Goal: Task Accomplishment & Management: Use online tool/utility

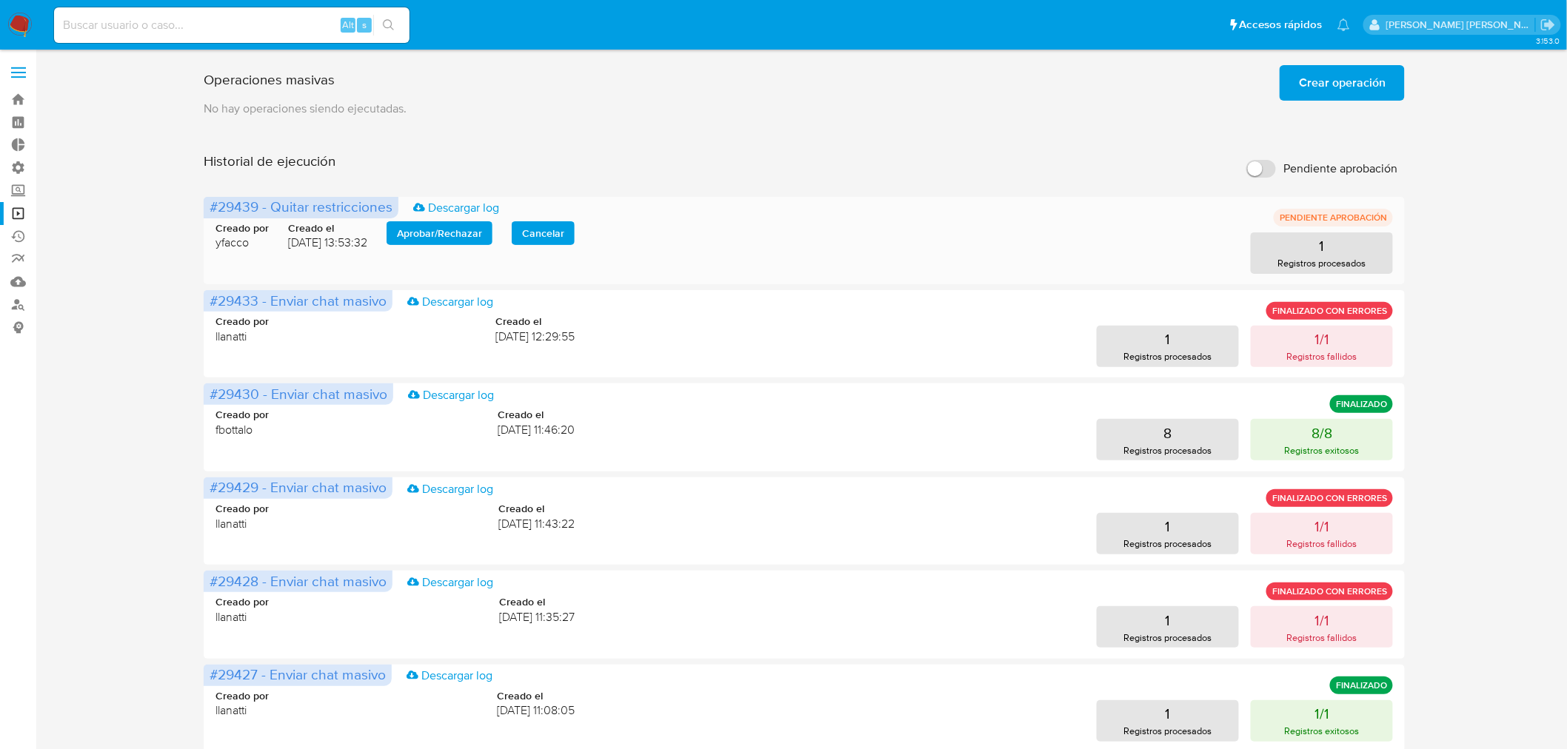
click at [475, 237] on span "Aprobar / Rechazar" at bounding box center [439, 233] width 85 height 21
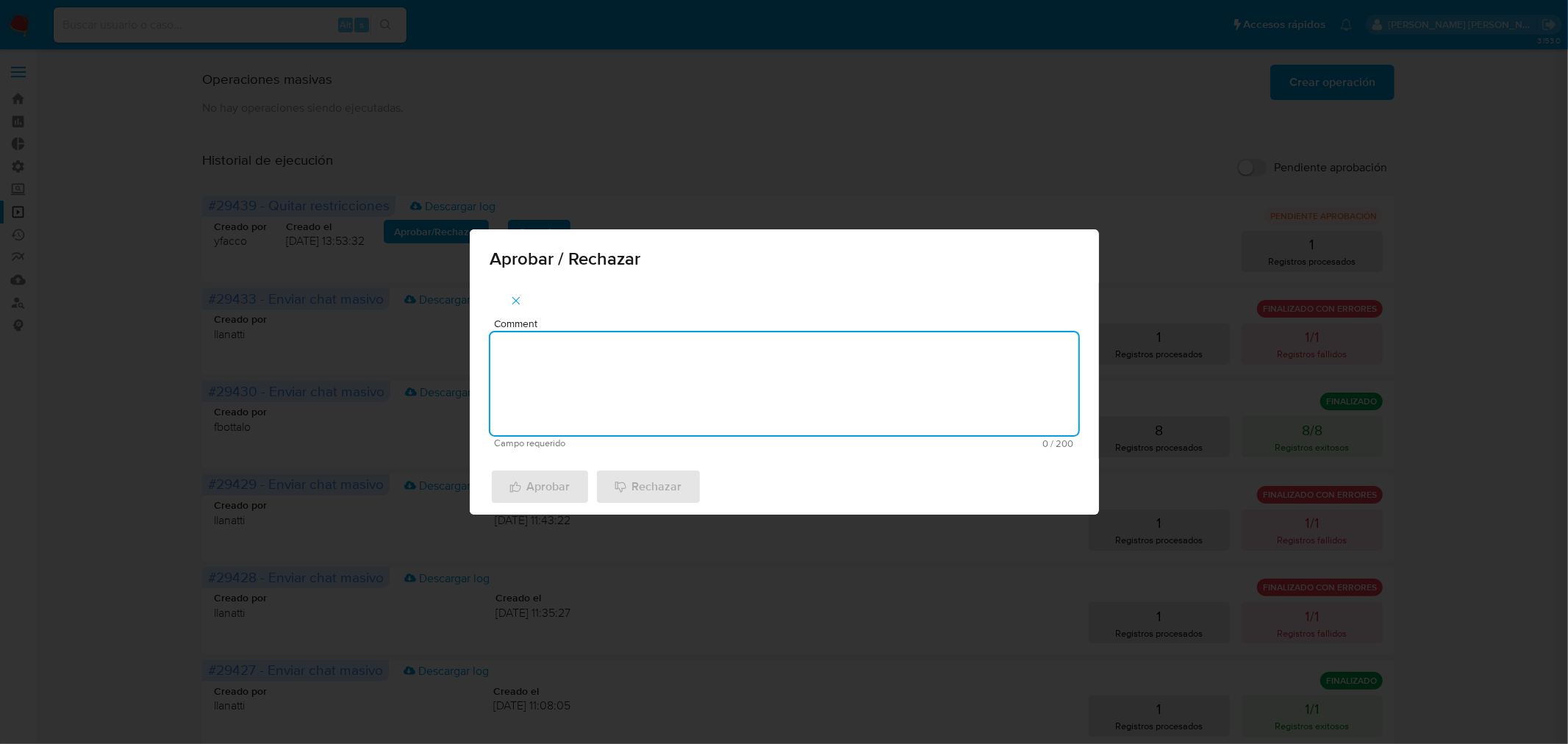
click at [551, 412] on textarea "Comment" at bounding box center [784, 384] width 588 height 103
type textarea "AML"
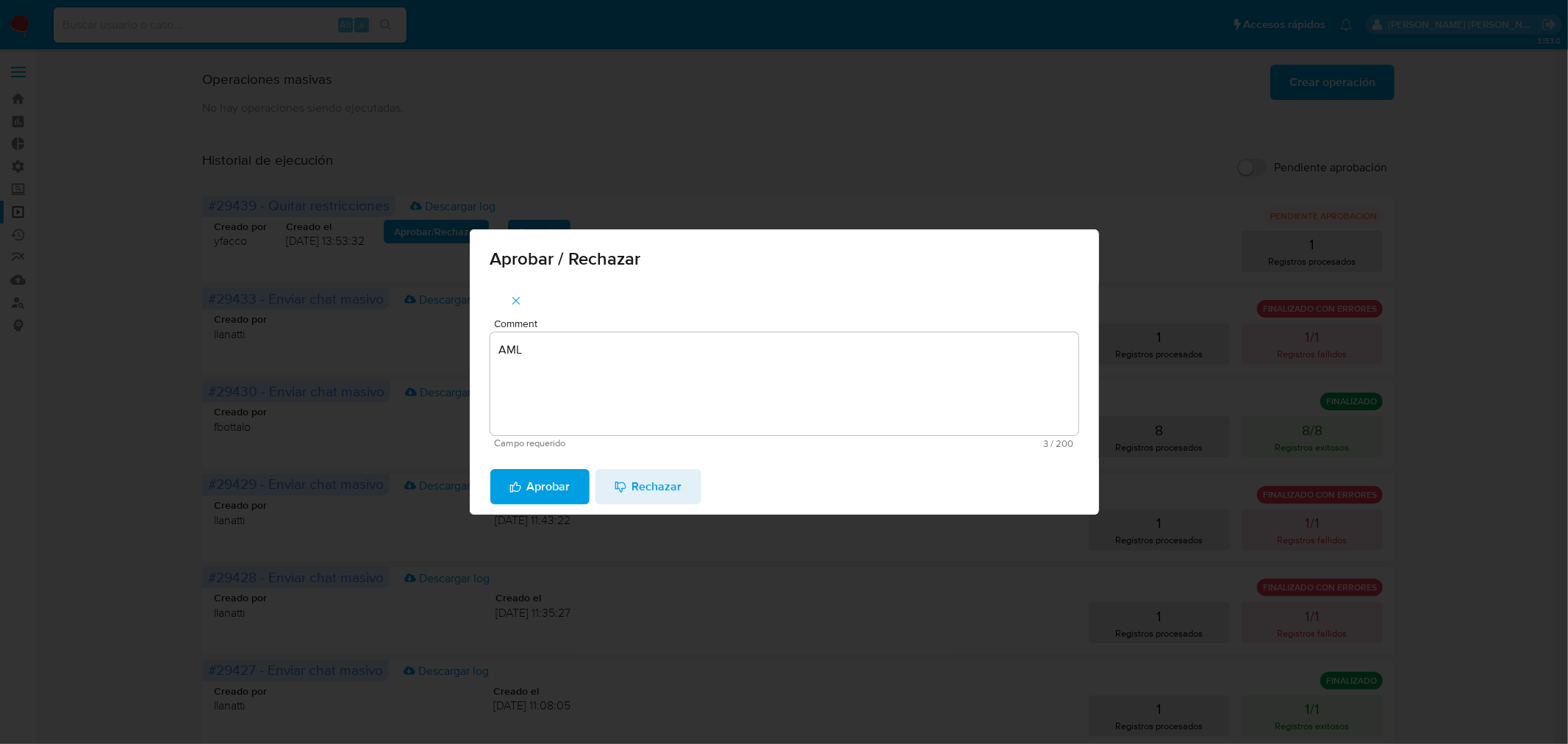
click at [559, 489] on span "Aprobar" at bounding box center [539, 487] width 61 height 33
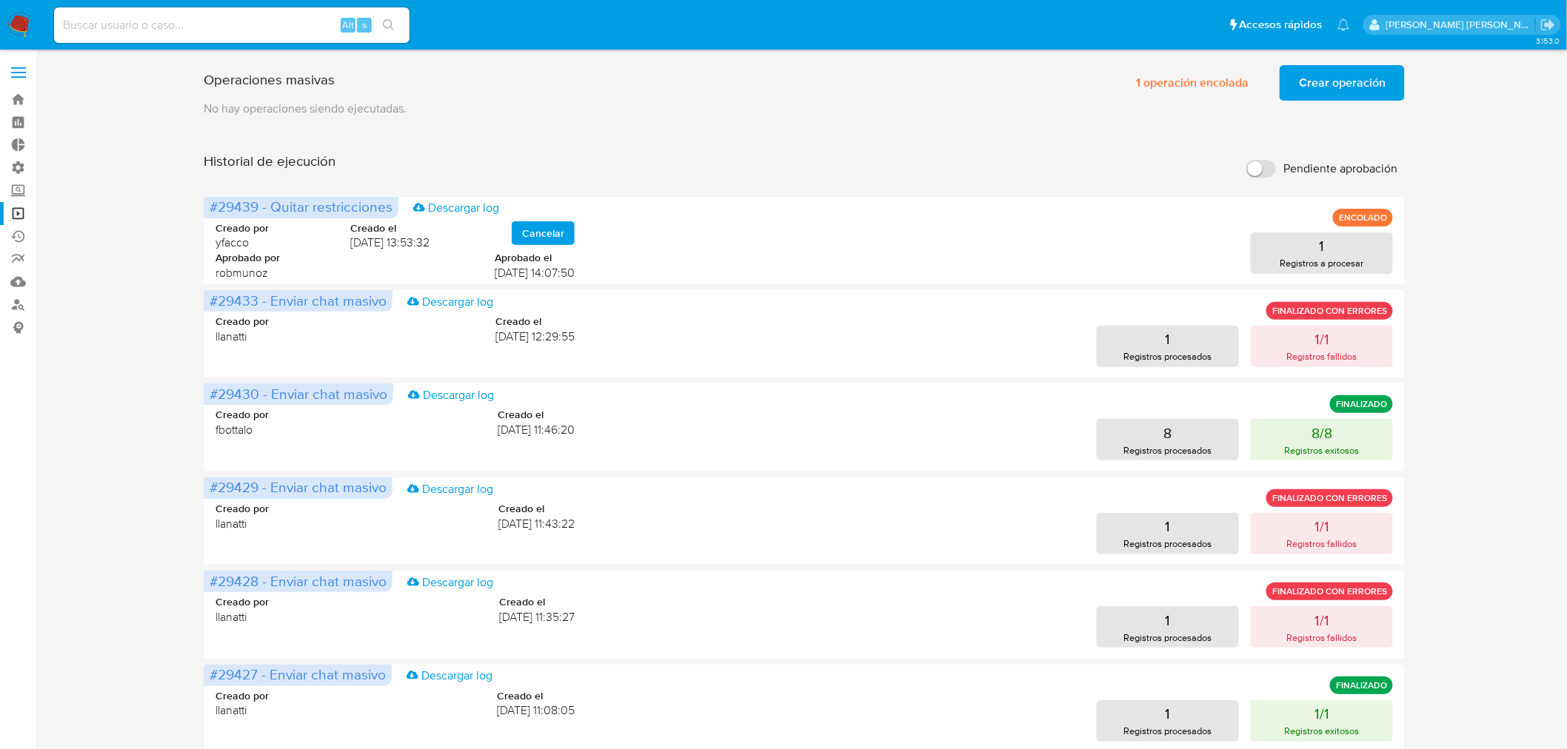
click at [37, 20] on nav "Pausado Ver notificaciones Alt s Accesos rápidos Presiona las siguientes teclas…" at bounding box center [783, 25] width 1567 height 50
click at [30, 22] on img at bounding box center [19, 25] width 25 height 25
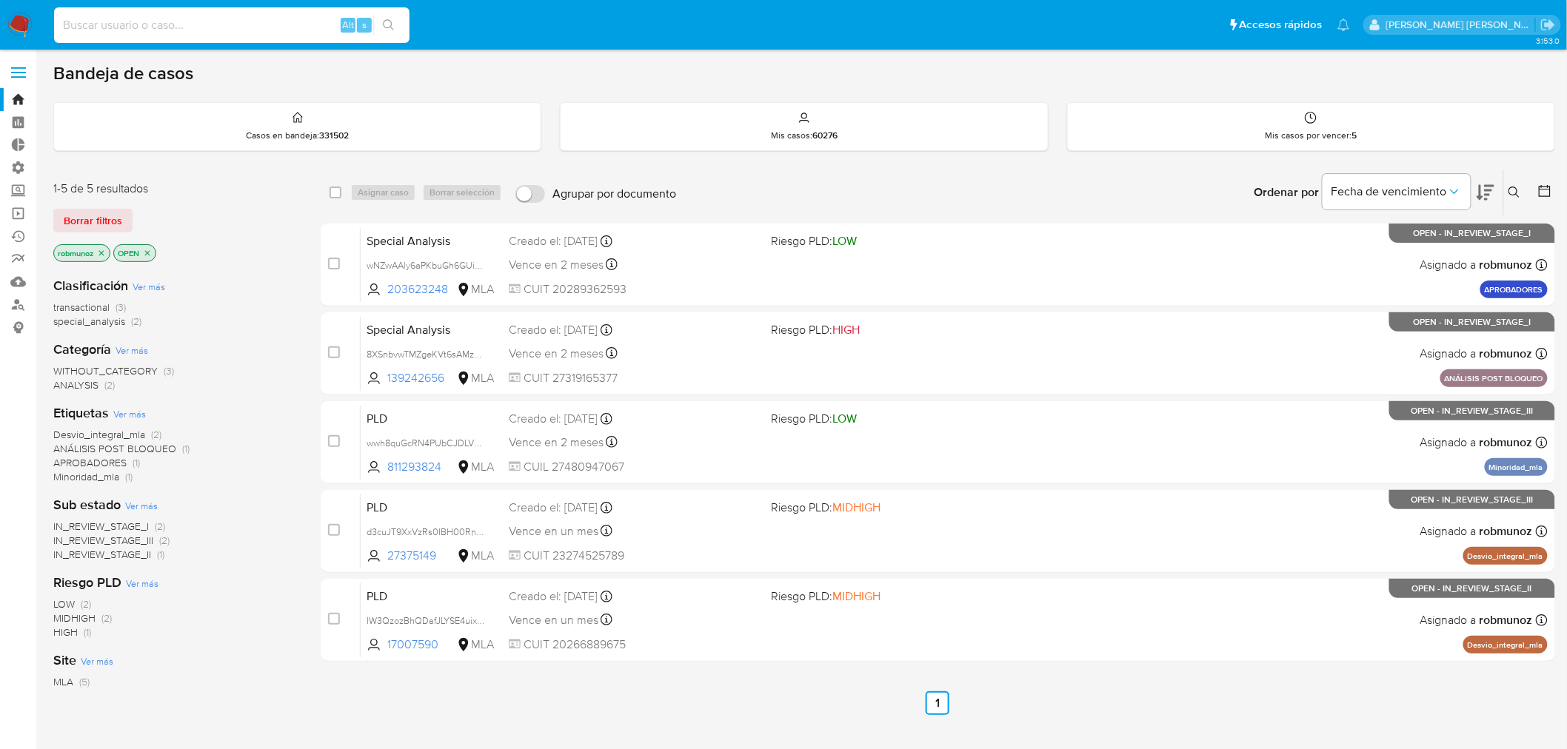
click at [270, 33] on input at bounding box center [231, 25] width 355 height 19
paste input "PM20240912224143"
type input "PM20240912224143"
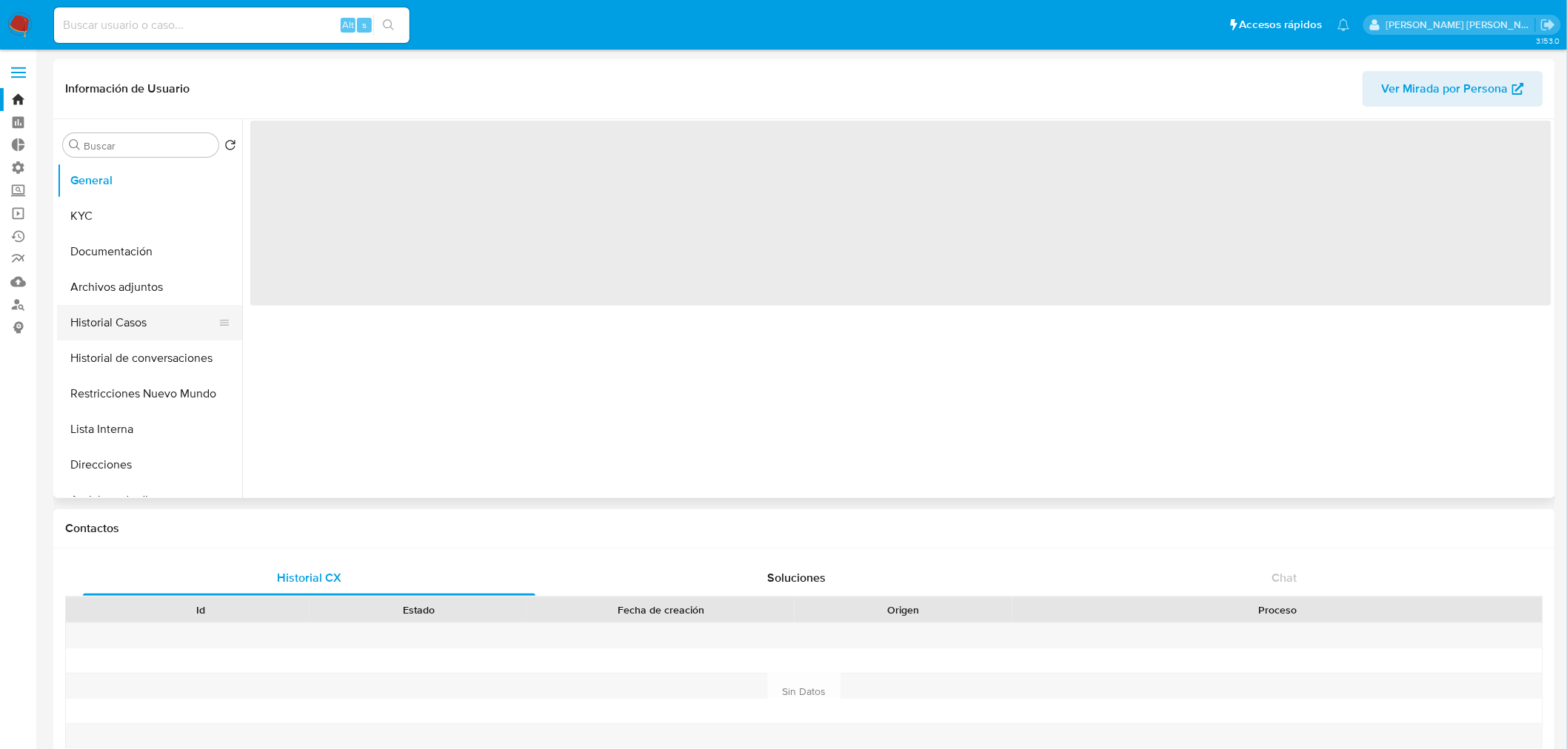
click at [132, 306] on button "Historial Casos" at bounding box center [143, 323] width 173 height 36
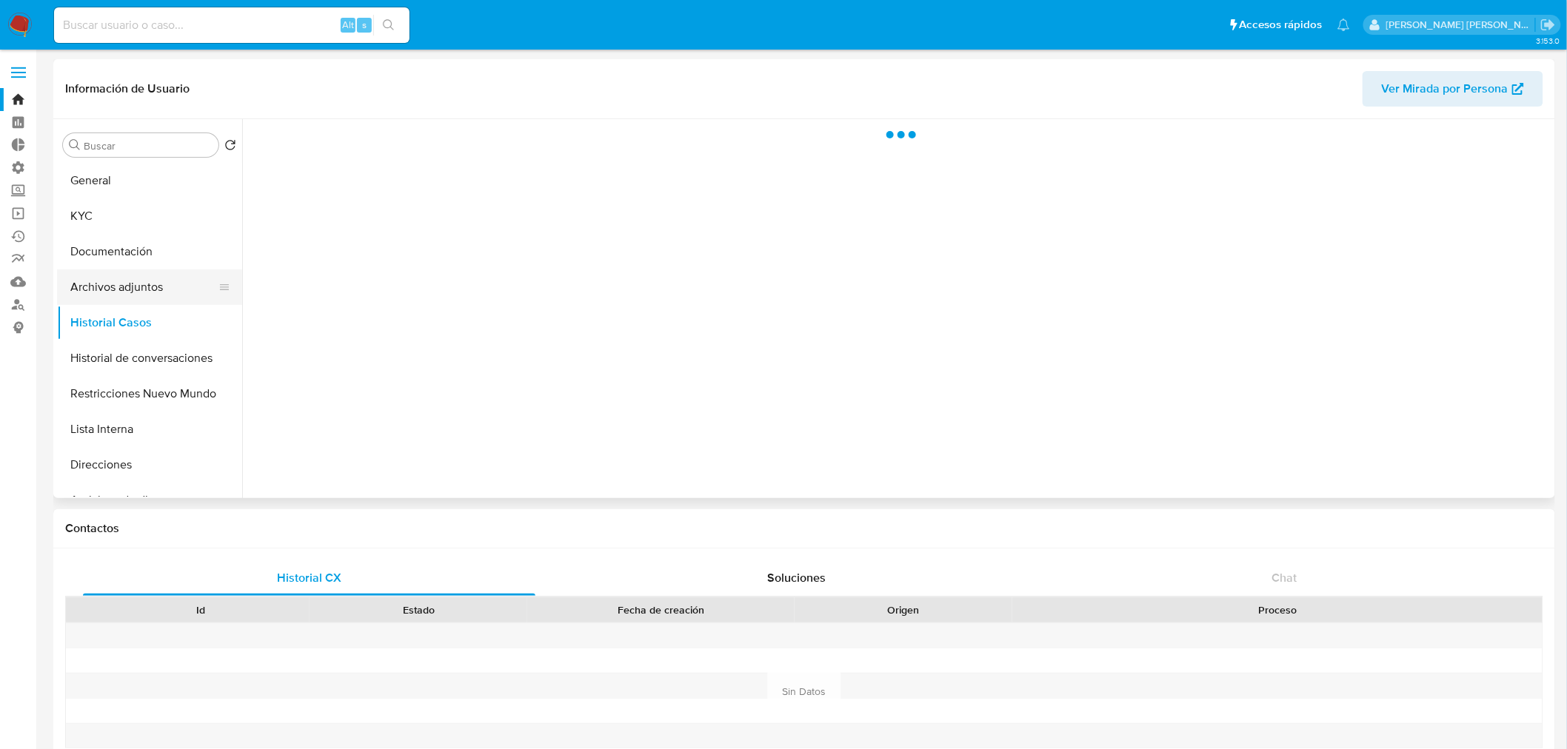
click at [132, 295] on button "Archivos adjuntos" at bounding box center [143, 287] width 173 height 36
select select "10"
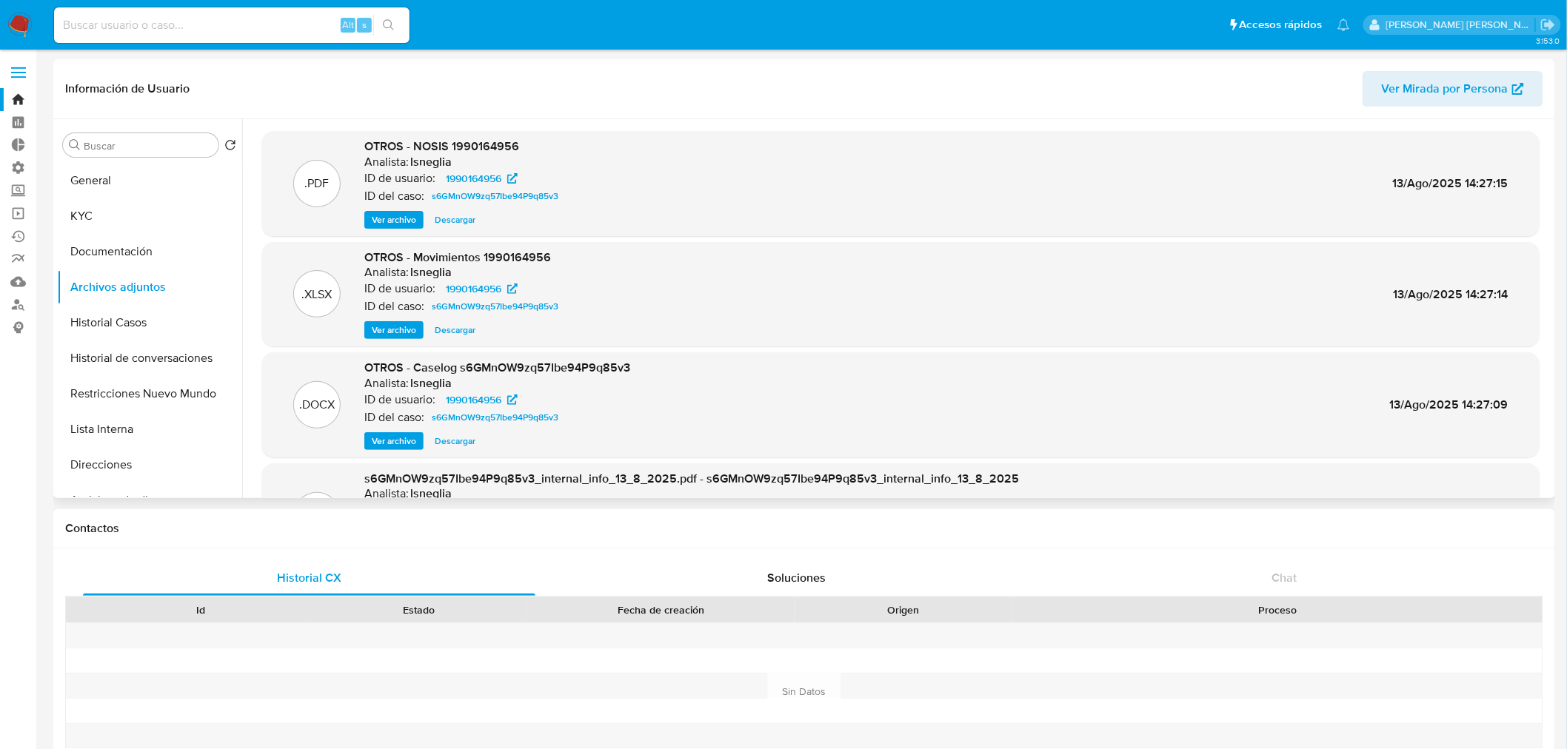
click at [395, 444] on span "Ver archivo" at bounding box center [394, 441] width 44 height 15
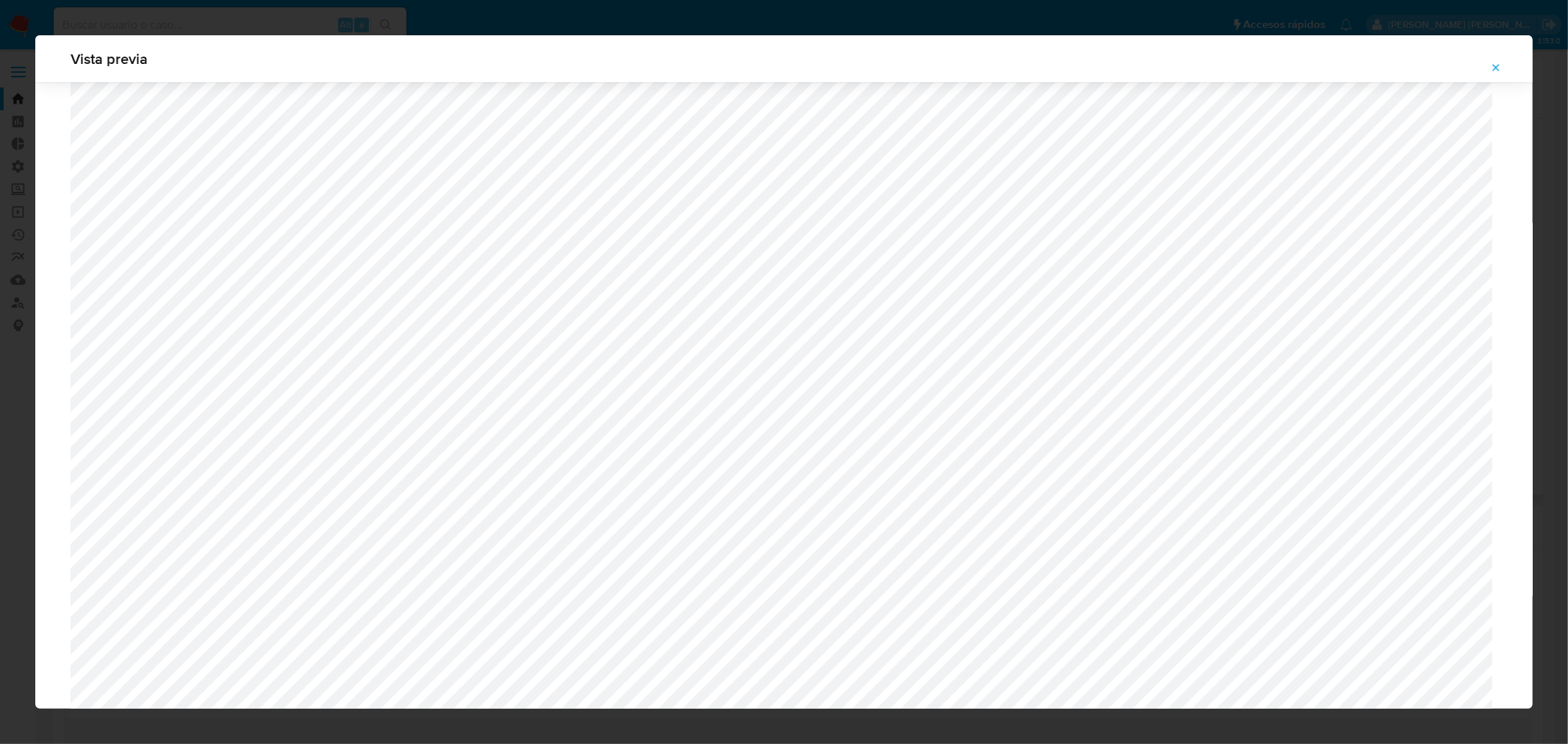
scroll to position [869, 0]
click at [1494, 67] on icon "Attachment preview" at bounding box center [1497, 68] width 12 height 12
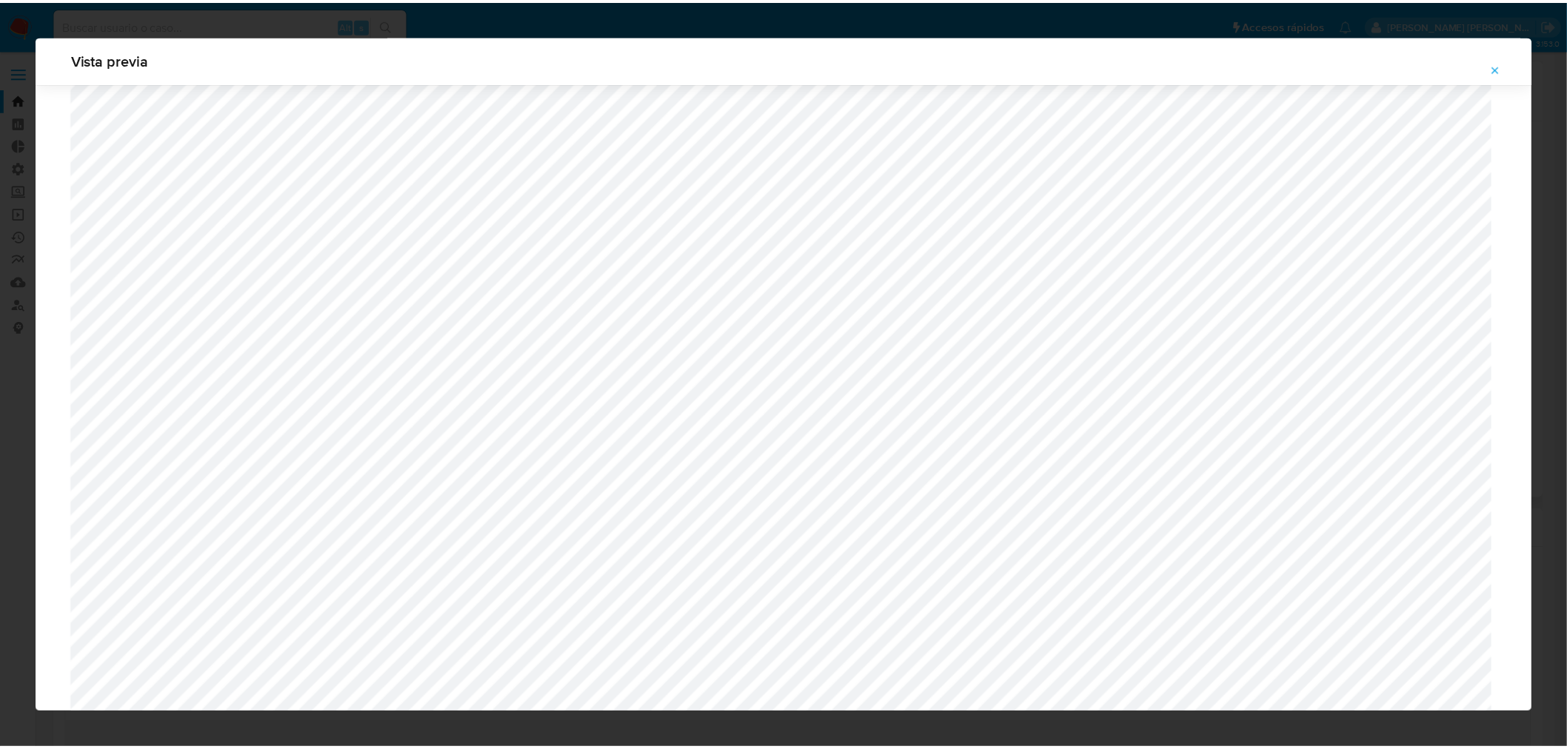
scroll to position [0, 0]
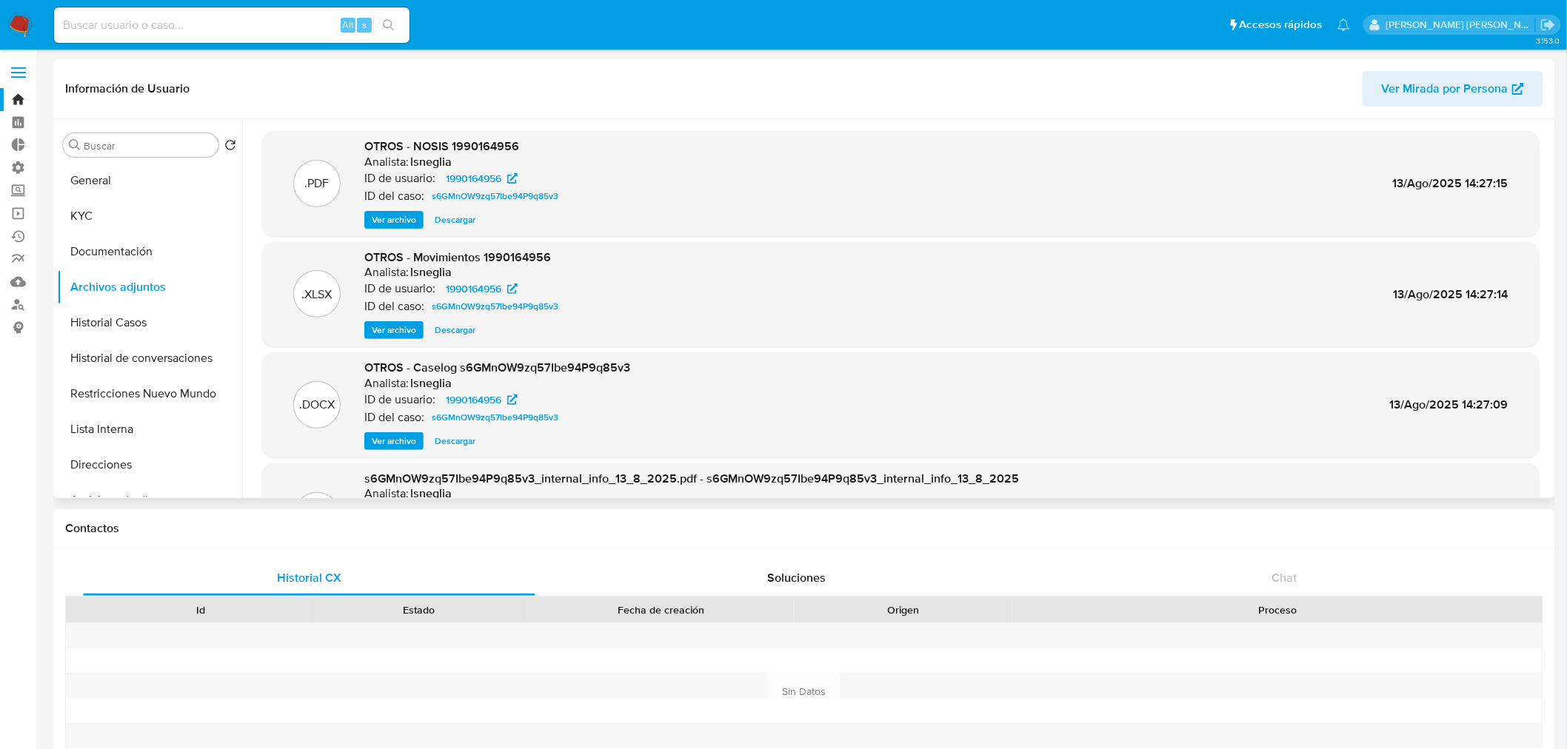
click at [25, 18] on img at bounding box center [19, 25] width 25 height 25
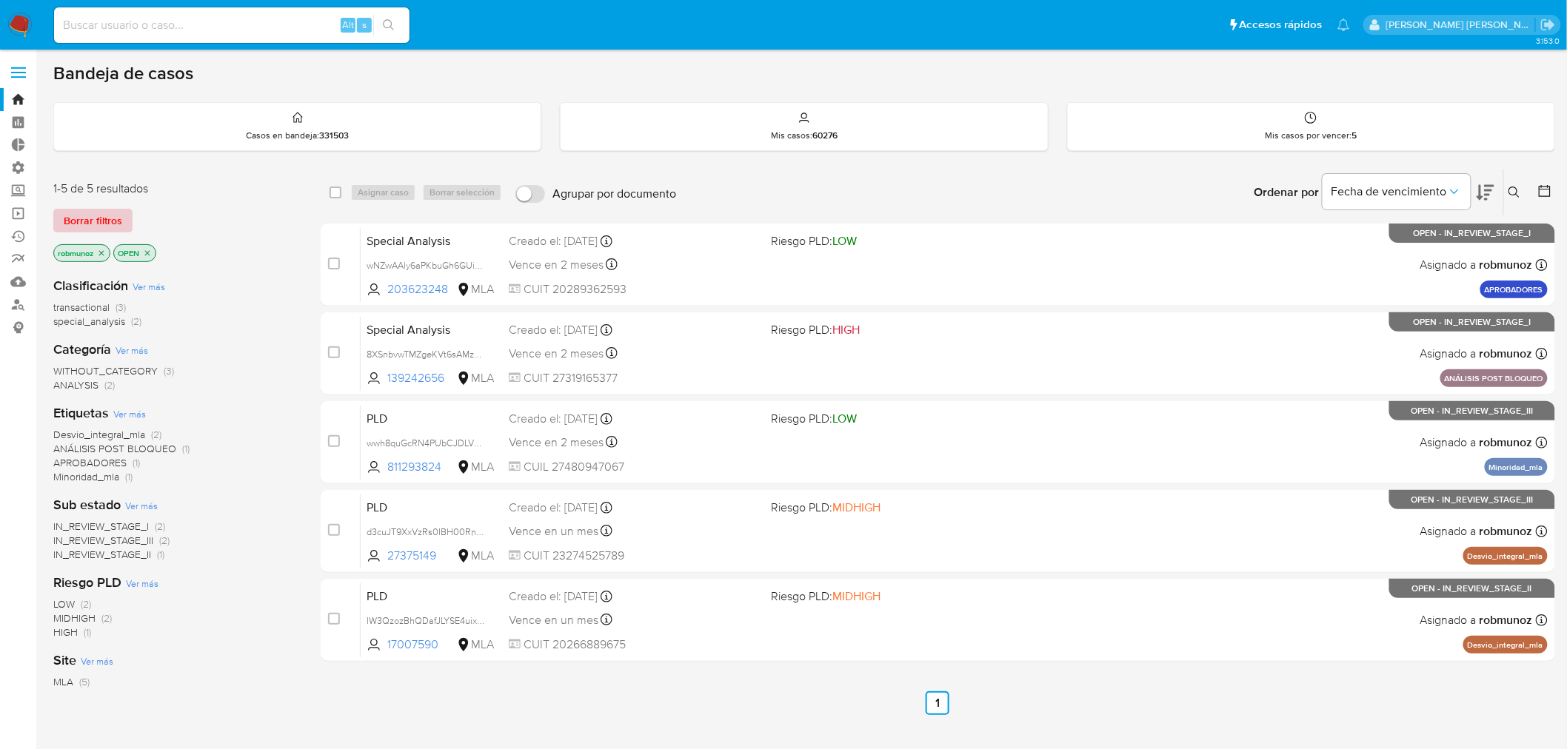
click at [126, 216] on button "Borrar filtros" at bounding box center [92, 221] width 79 height 24
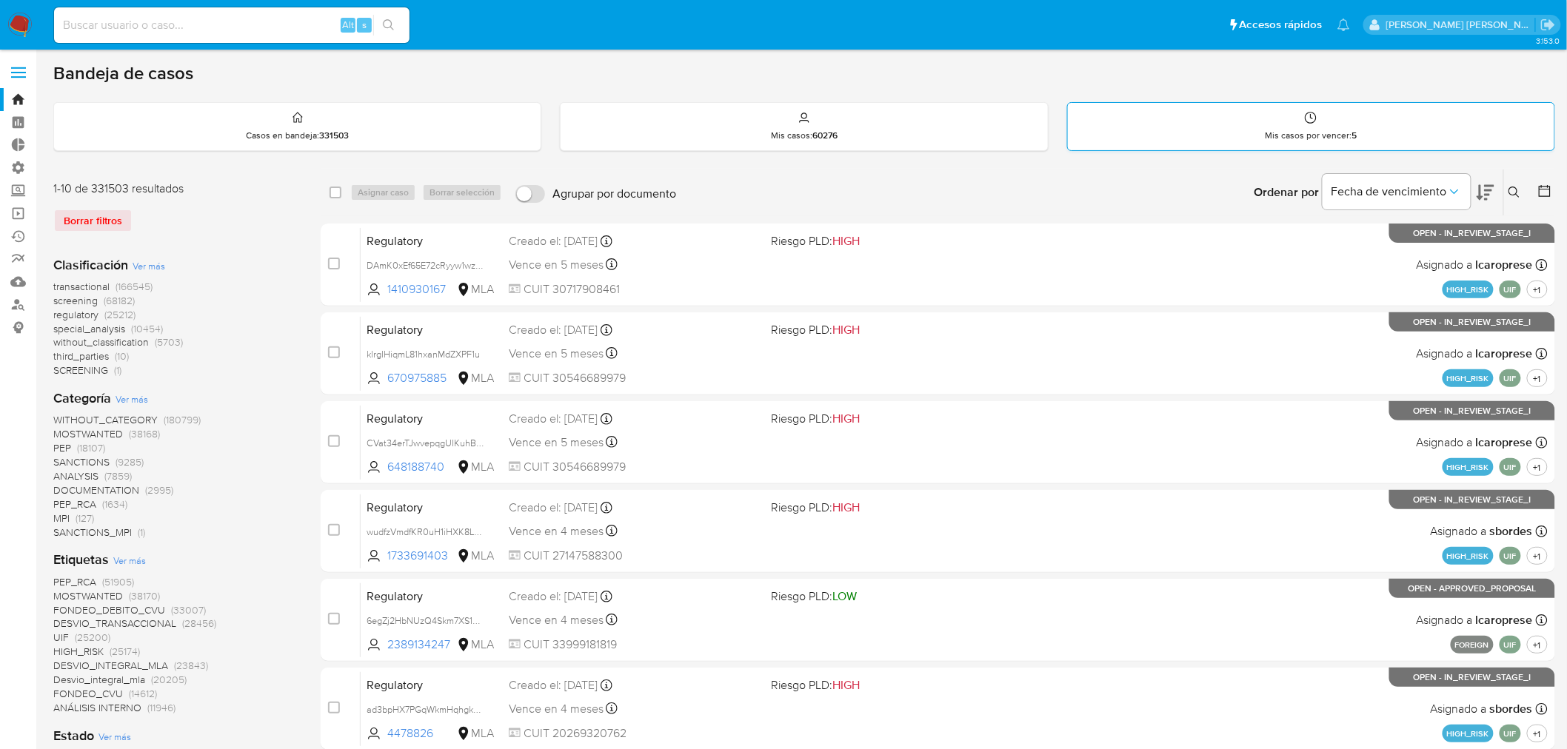
click at [1262, 145] on div "Mis casos por vencer : 5" at bounding box center [1311, 126] width 486 height 47
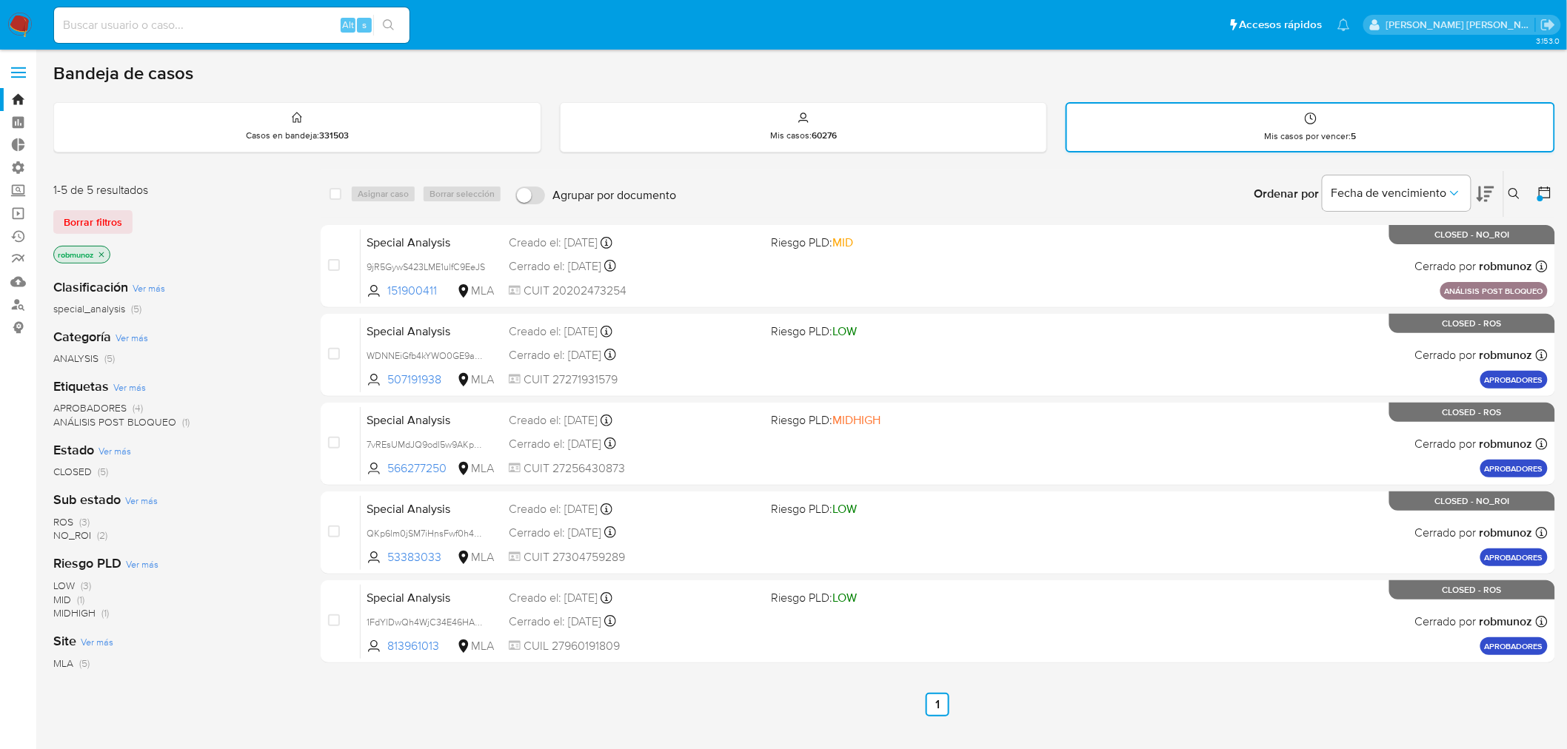
click at [1192, 127] on div "Mis casos por vencer : 5" at bounding box center [1310, 127] width 486 height 47
click at [87, 221] on span "Borrar filtros" at bounding box center [93, 222] width 58 height 21
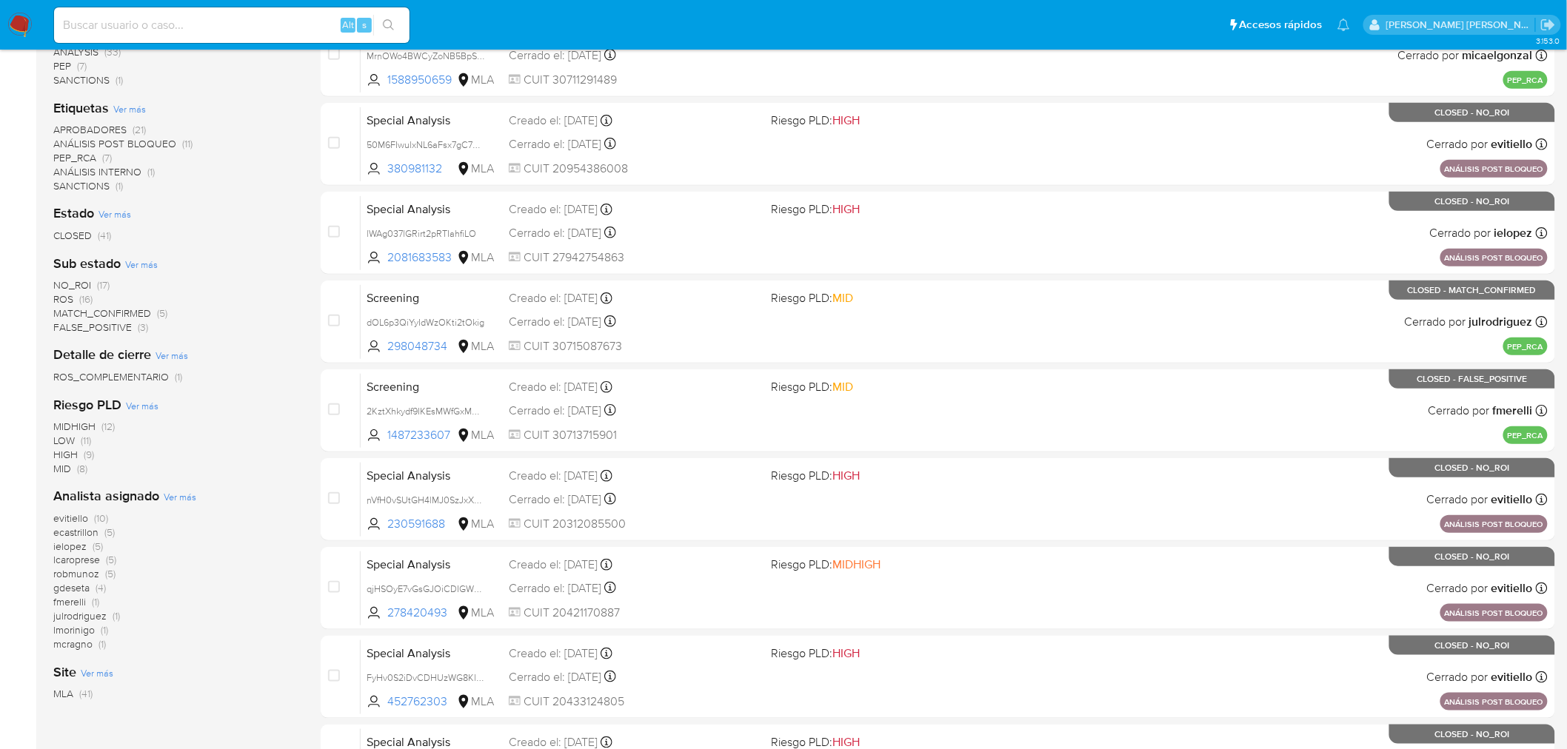
scroll to position [329, 0]
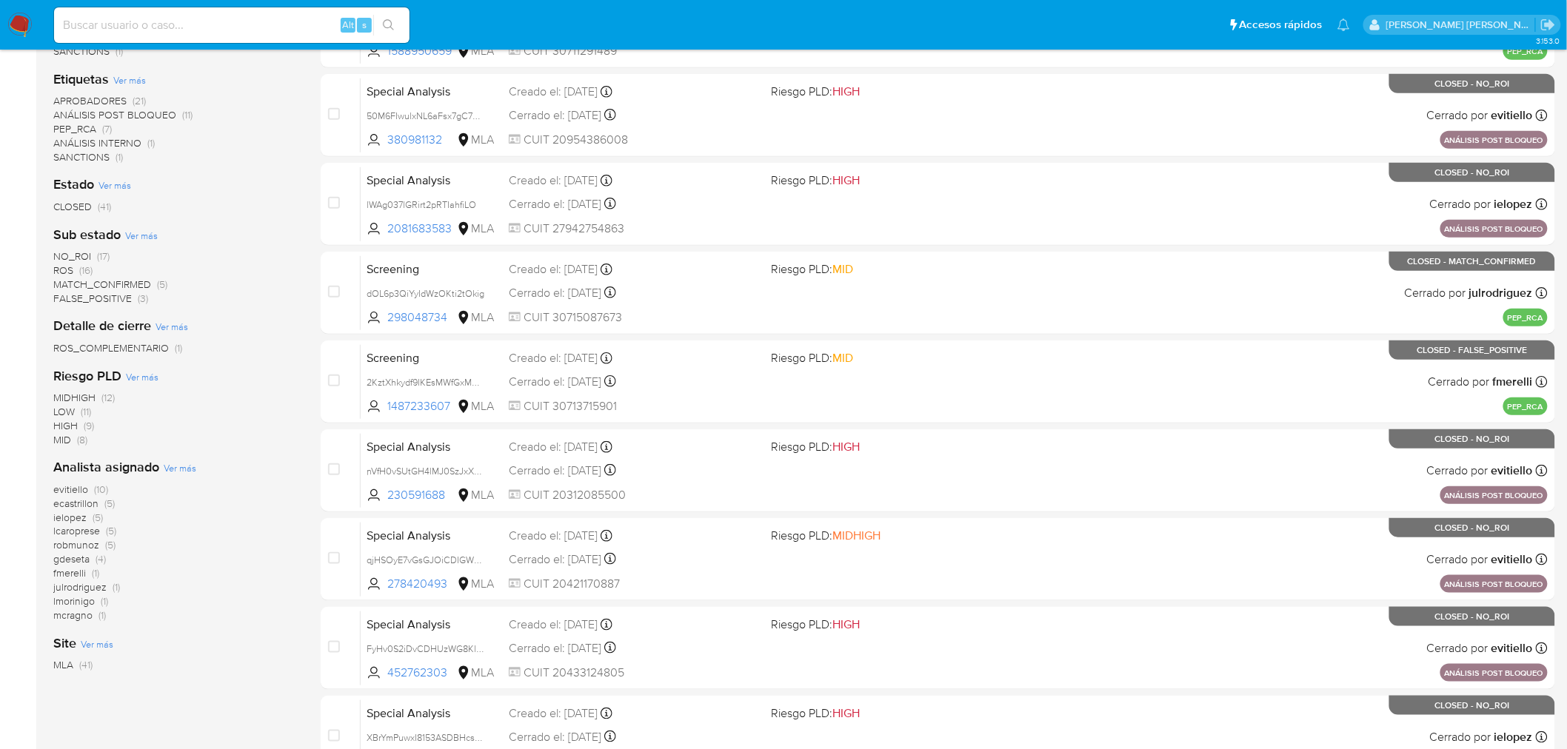
click at [166, 464] on span "Ver más" at bounding box center [180, 467] width 33 height 13
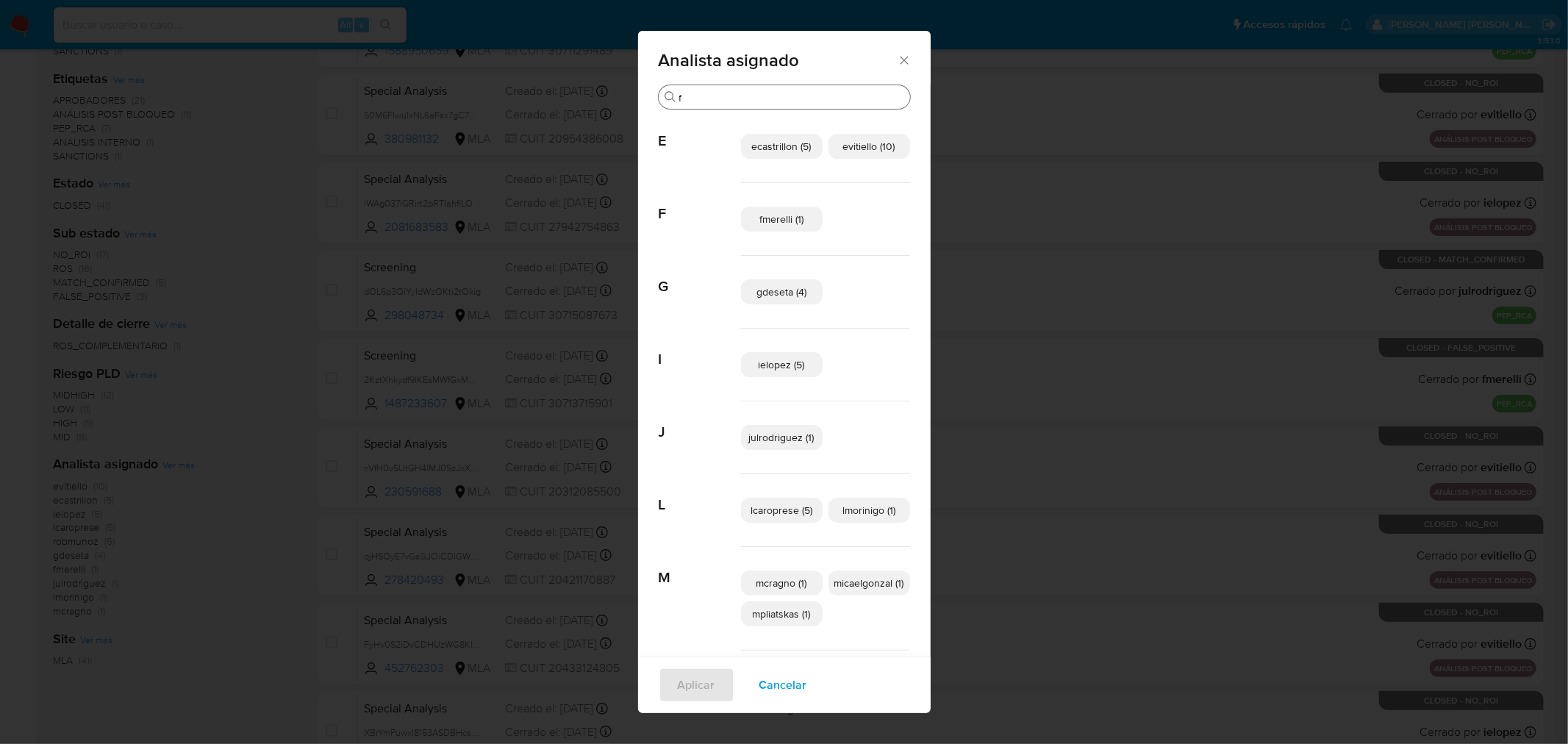
click at [709, 95] on div "Analista asignado Buscar f E ecastrillon (5) evitiello (10) F fmerelli (1) G gd…" at bounding box center [784, 372] width 1568 height 744
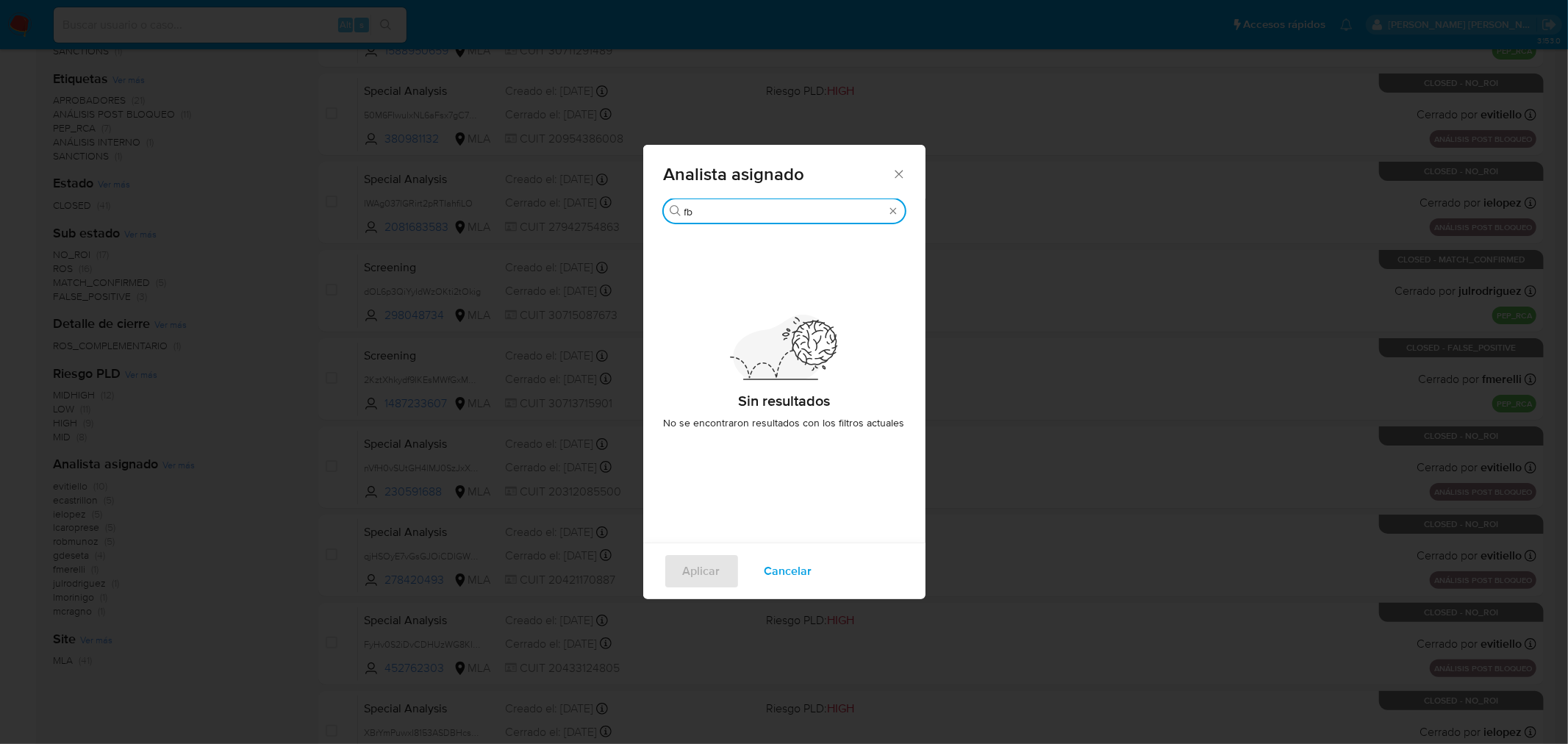
type input "fb"
click at [895, 173] on icon "Cerrar" at bounding box center [899, 174] width 15 height 15
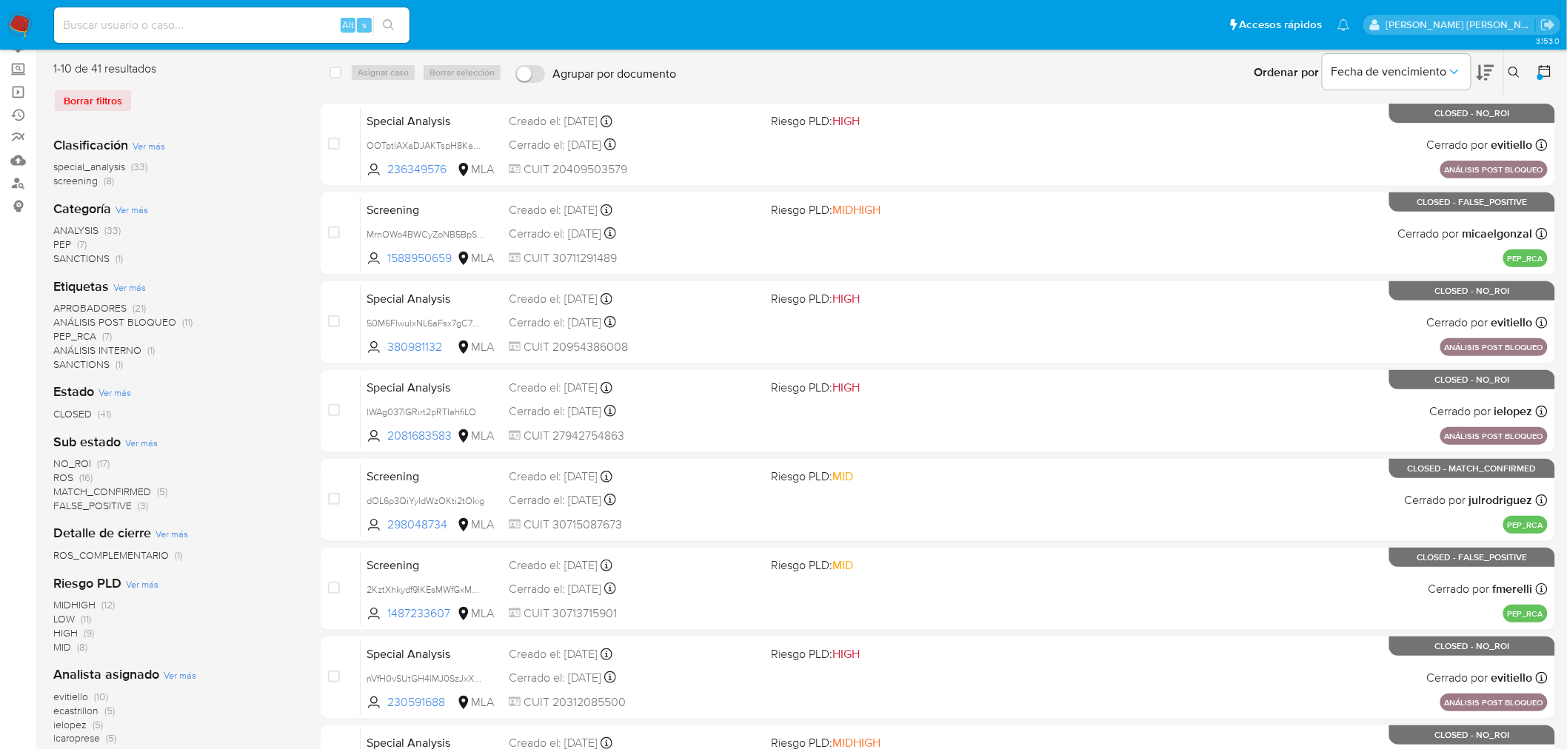
scroll to position [0, 0]
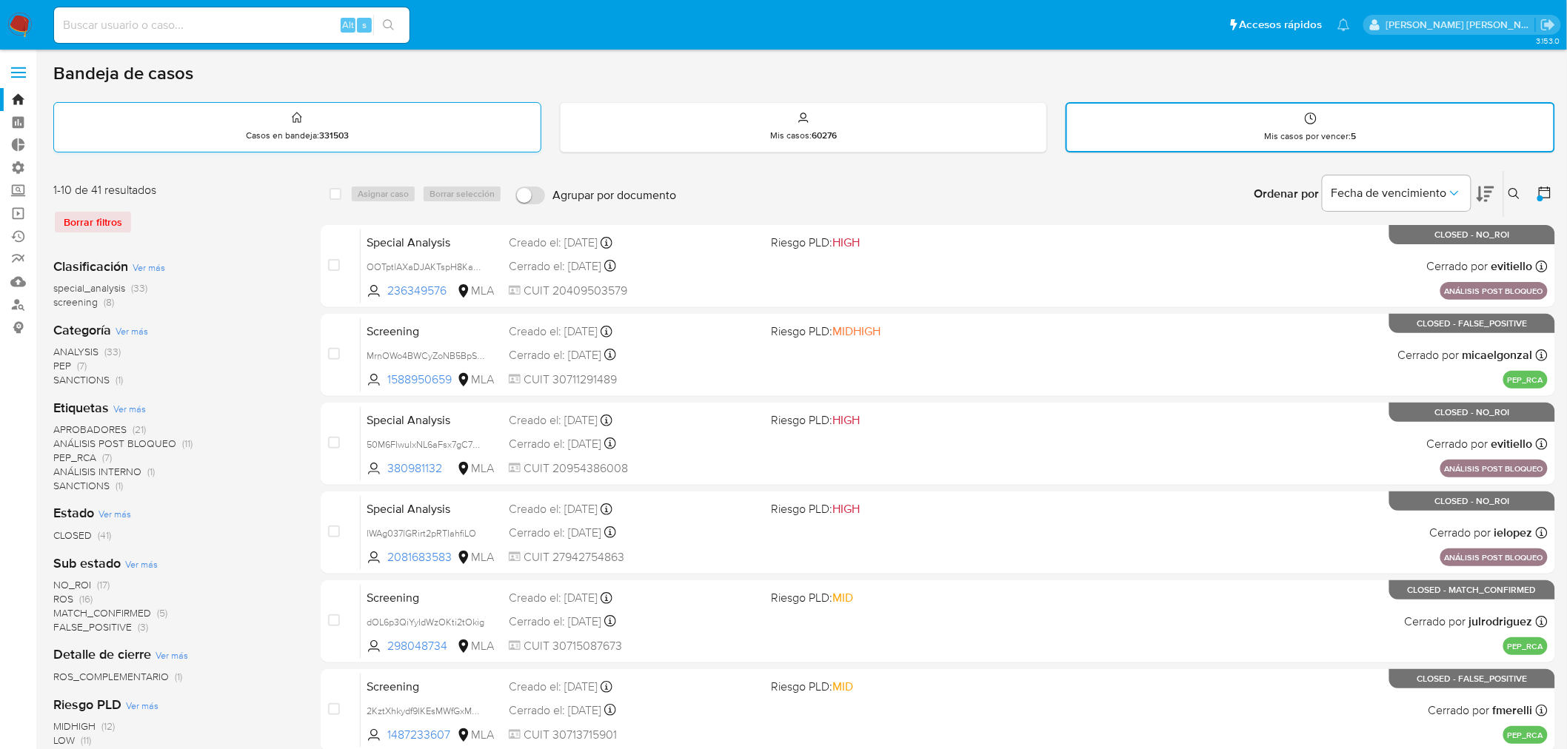
click at [246, 130] on p "Casos en bandeja : 331503" at bounding box center [297, 136] width 103 height 12
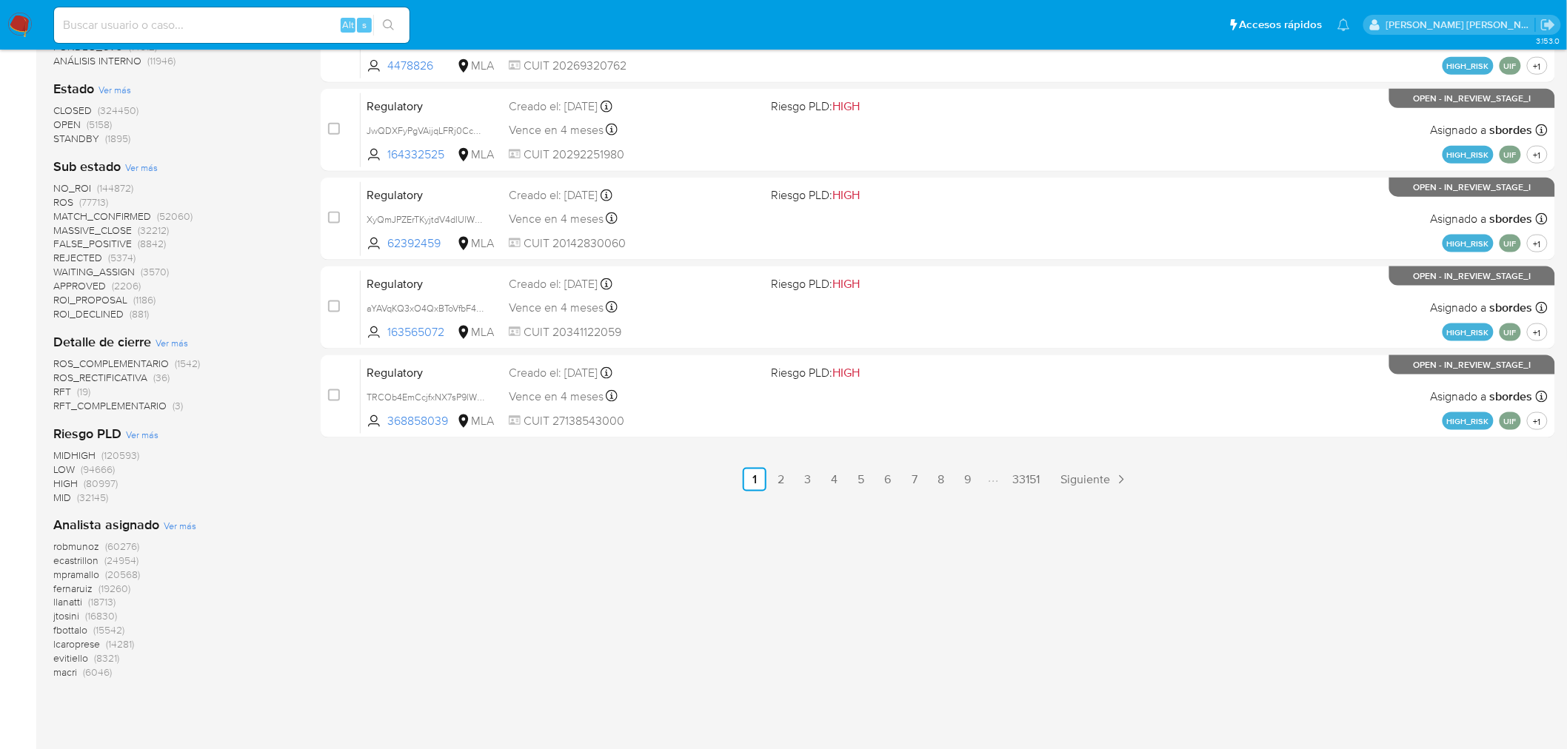
scroll to position [677, 0]
